Goal: Information Seeking & Learning: Learn about a topic

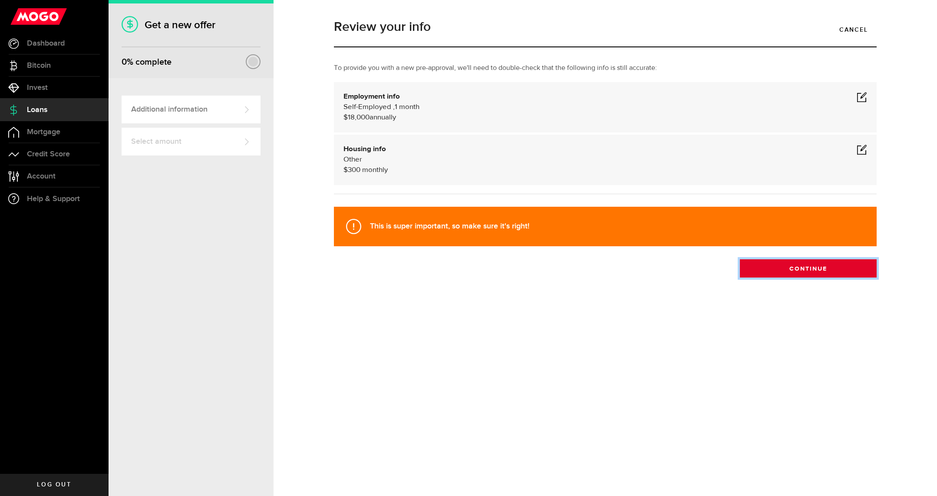
click at [807, 275] on button "Continue" at bounding box center [808, 268] width 137 height 18
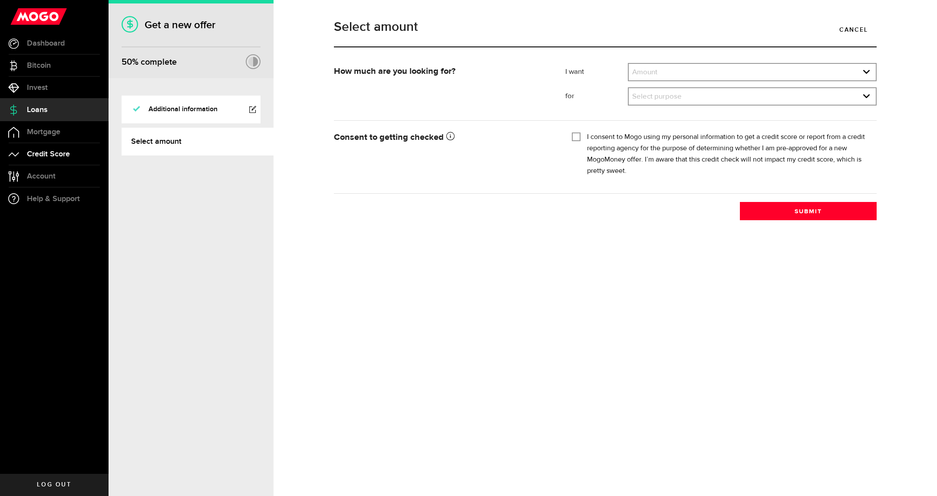
click at [40, 153] on span "Credit Score" at bounding box center [48, 154] width 43 height 8
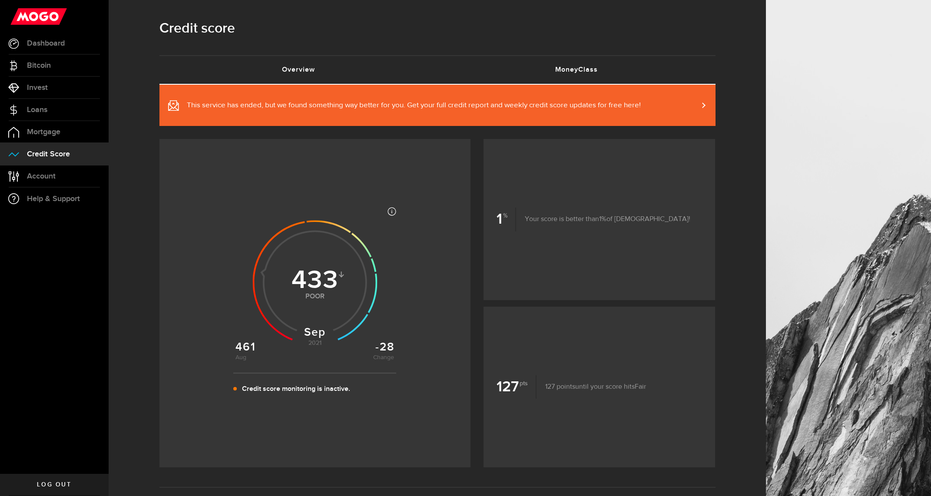
click at [579, 65] on link "MoneyClass (requires attention)" at bounding box center [576, 70] width 278 height 28
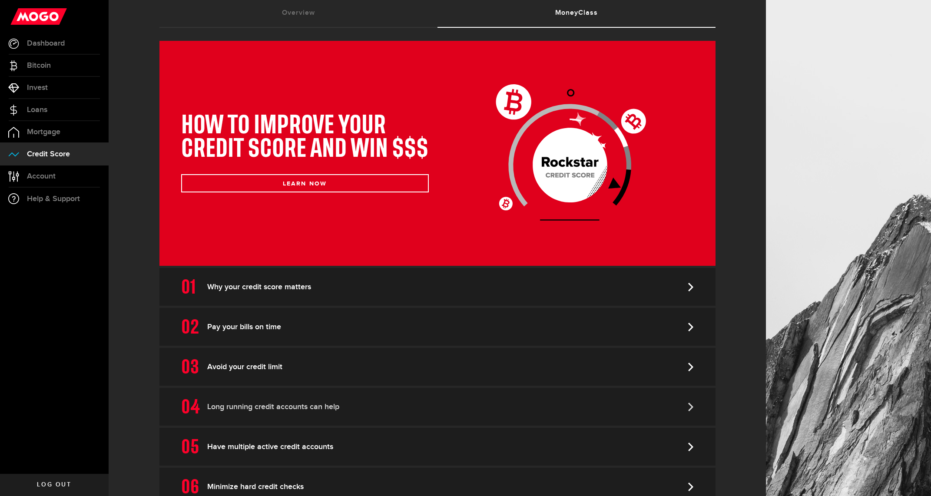
scroll to position [81, 0]
